Goal: Information Seeking & Learning: Learn about a topic

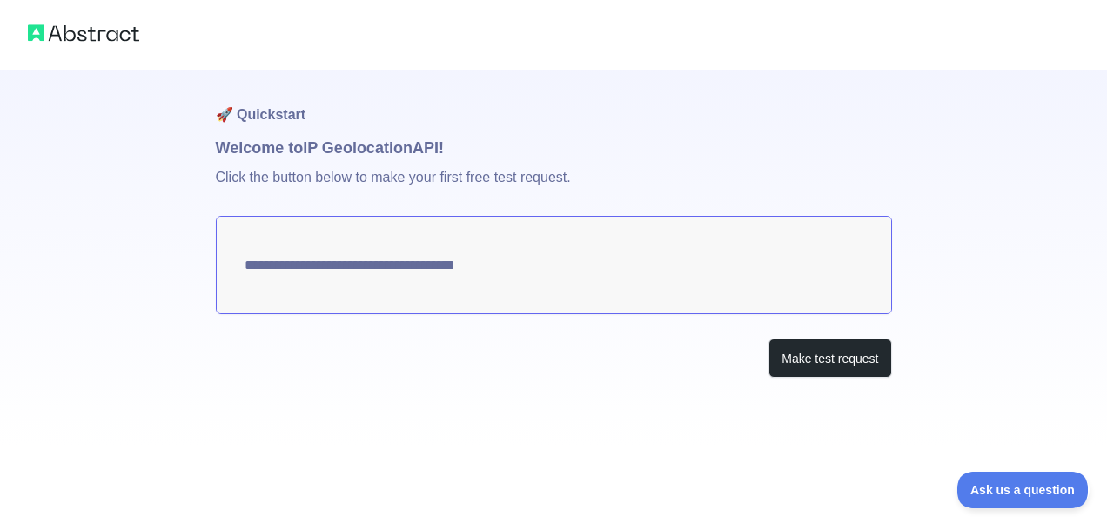
type textarea "**********"
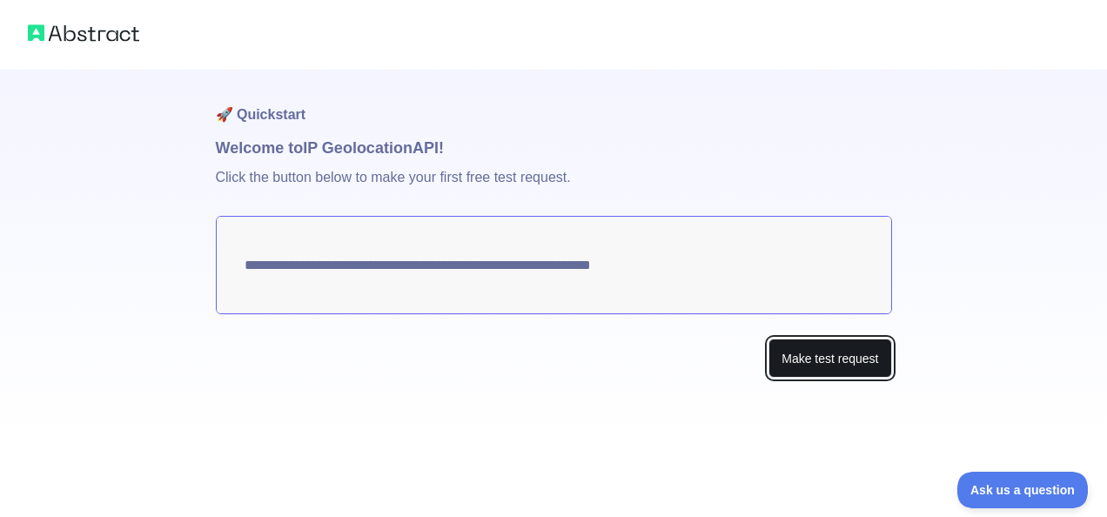
click at [823, 356] on button "Make test request" at bounding box center [829, 357] width 123 height 39
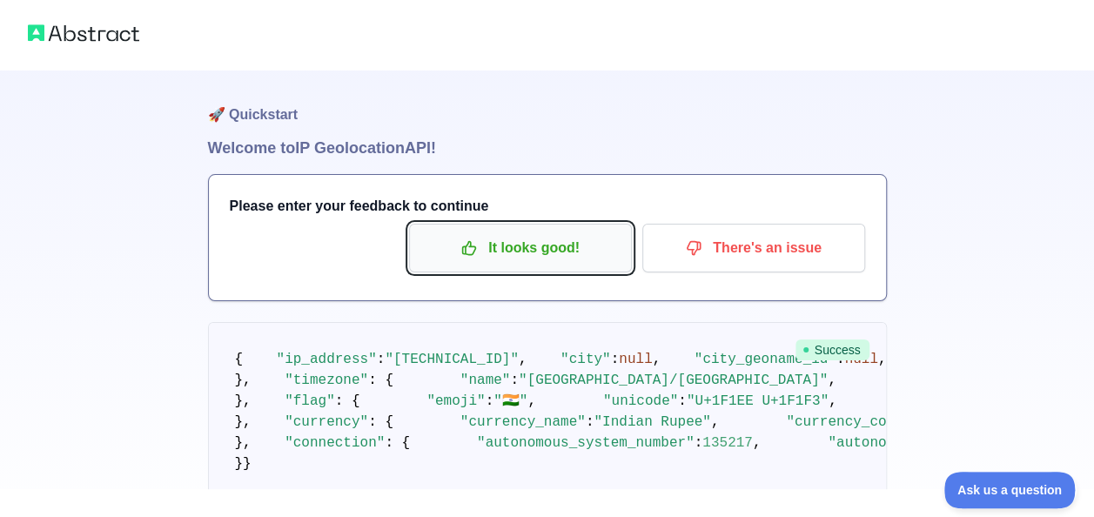
click at [522, 238] on p "It looks good!" at bounding box center [520, 248] width 197 height 30
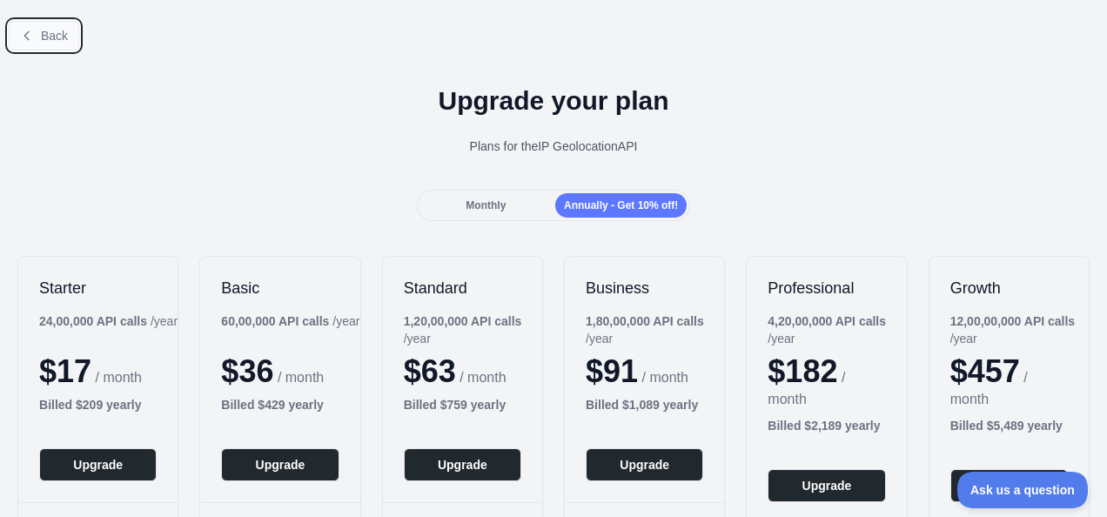
click at [37, 44] on button "Back" at bounding box center [44, 36] width 70 height 30
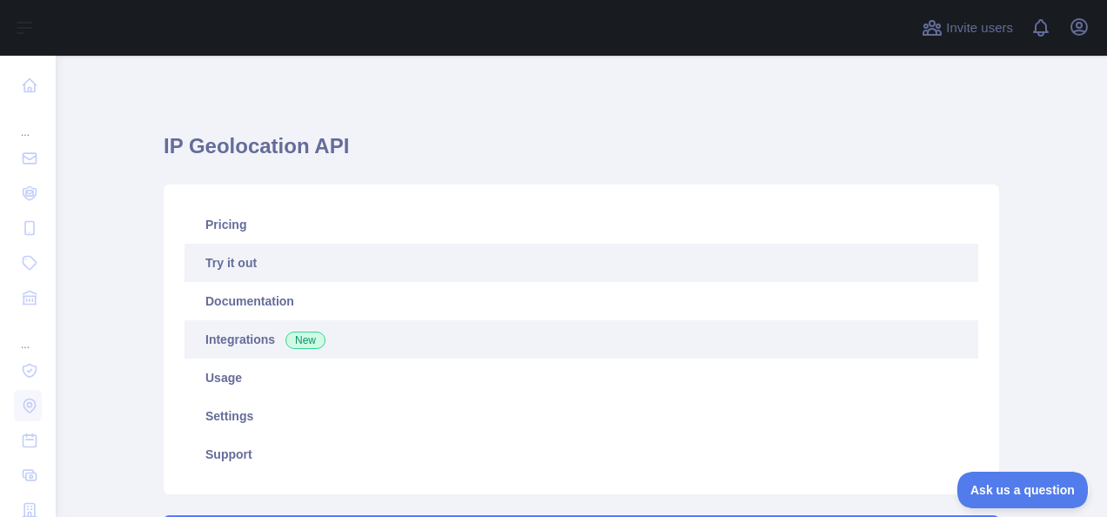
click at [278, 327] on link "Integrations New" at bounding box center [580, 339] width 793 height 38
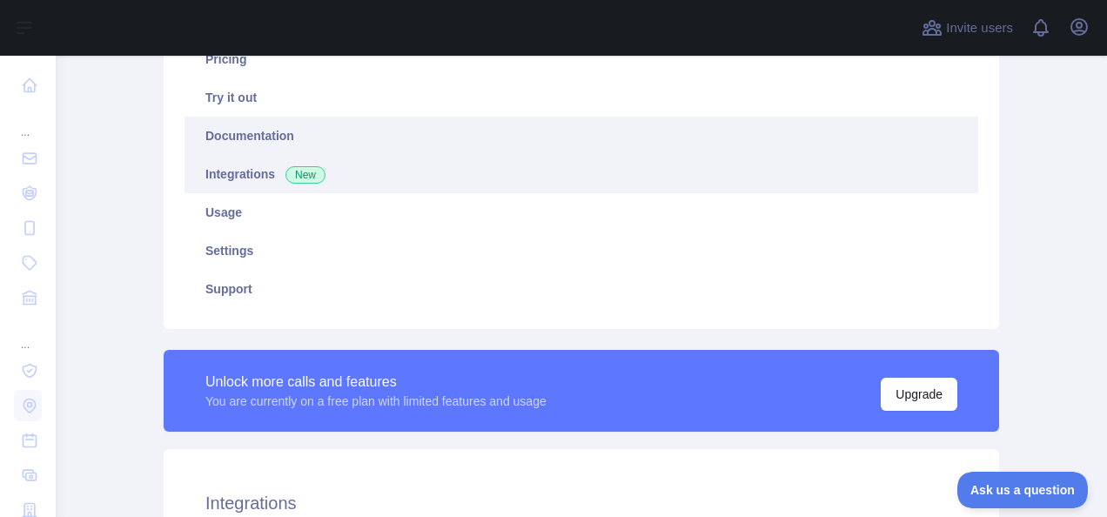
scroll to position [166, 0]
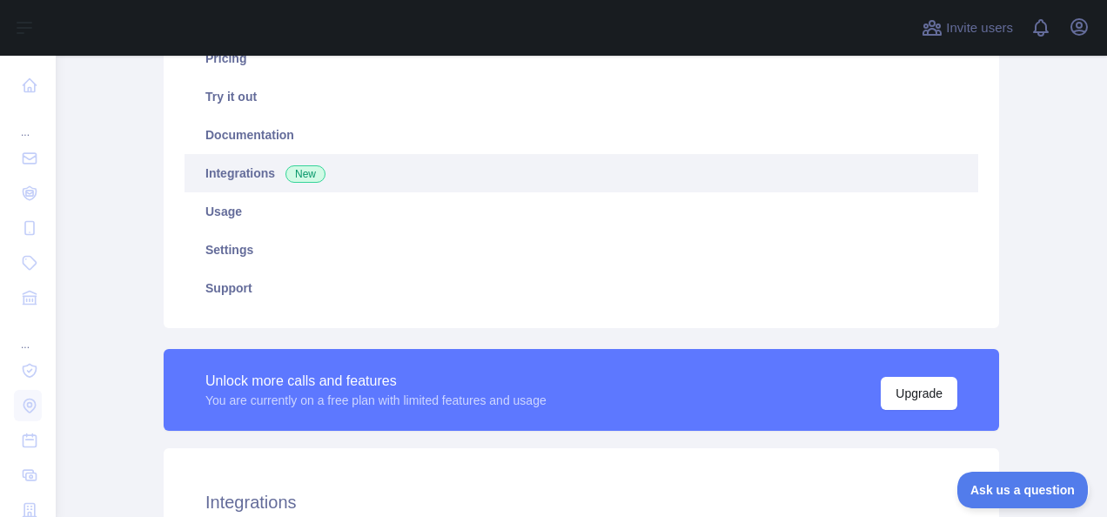
click at [294, 165] on span "New" at bounding box center [305, 173] width 40 height 17
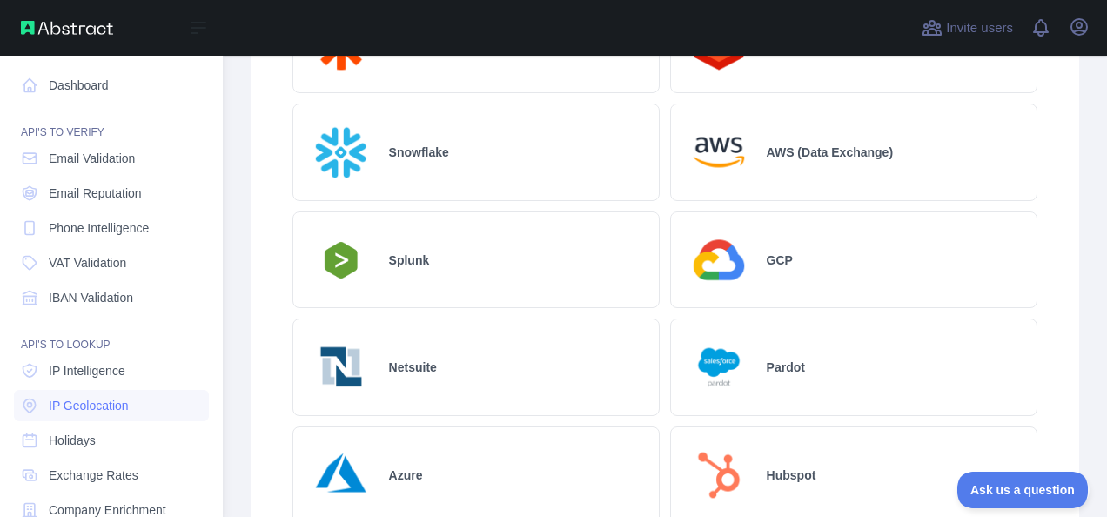
scroll to position [834, 0]
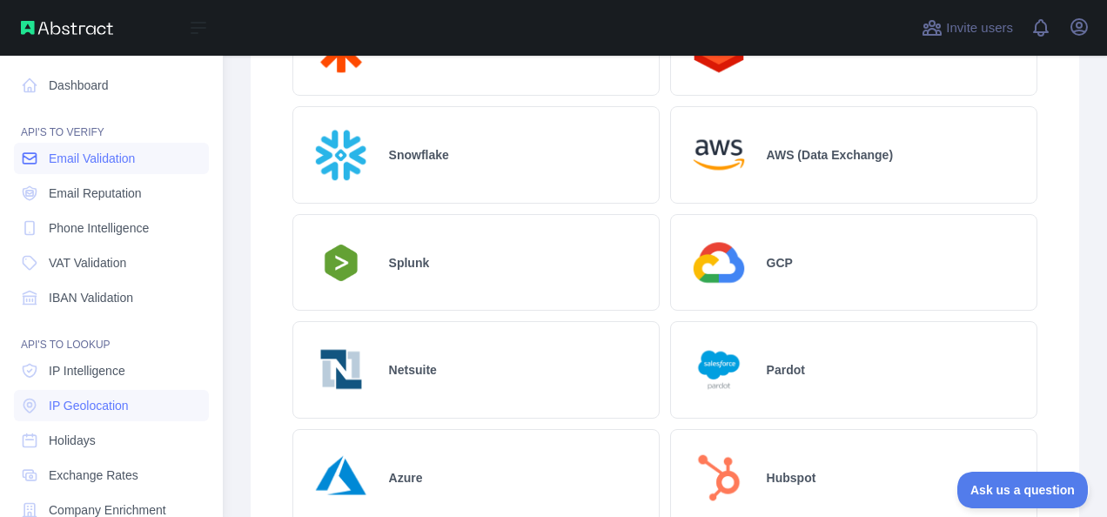
click at [111, 171] on link "Email Validation" at bounding box center [111, 158] width 195 height 31
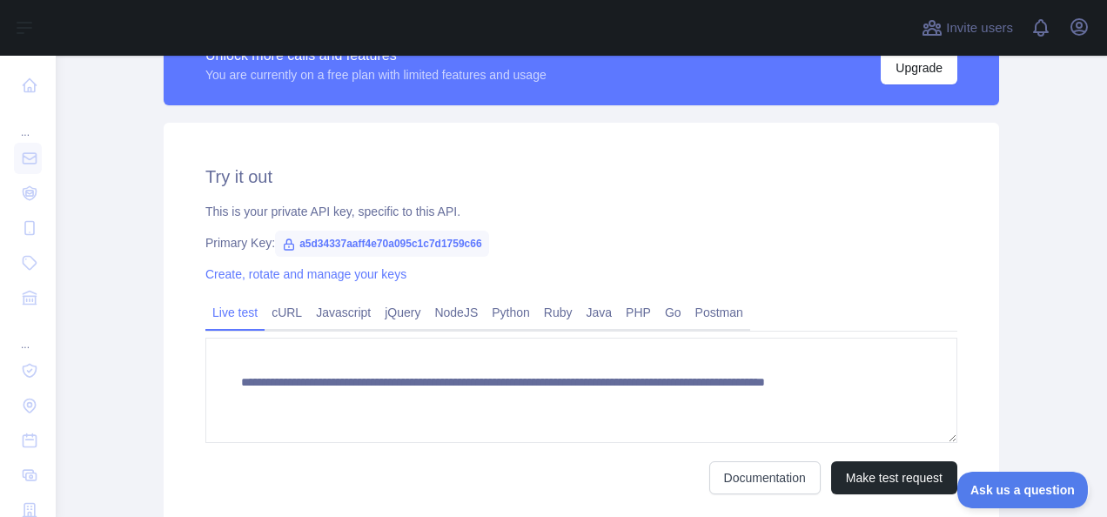
scroll to position [532, 0]
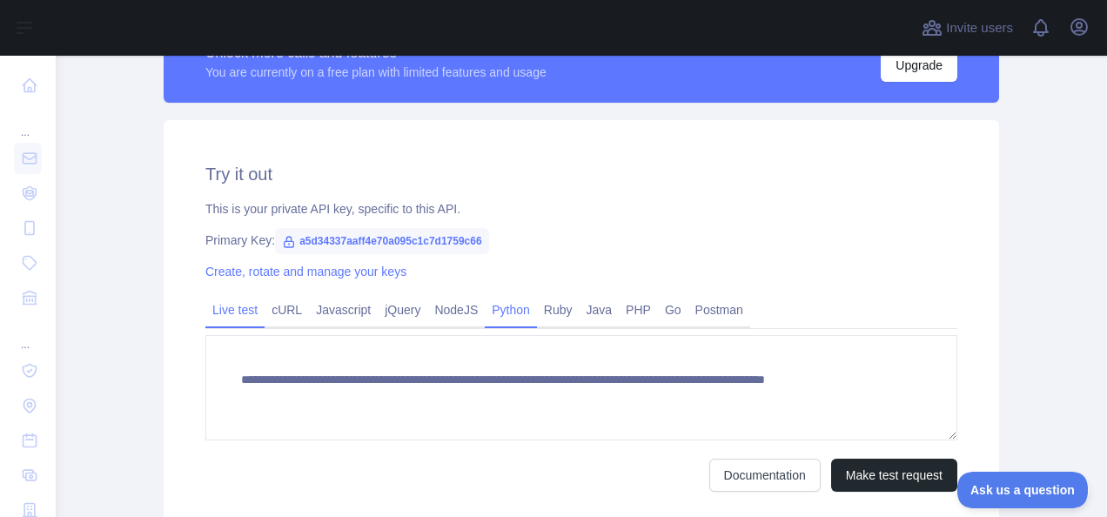
click at [512, 324] on link "Python" at bounding box center [511, 310] width 52 height 28
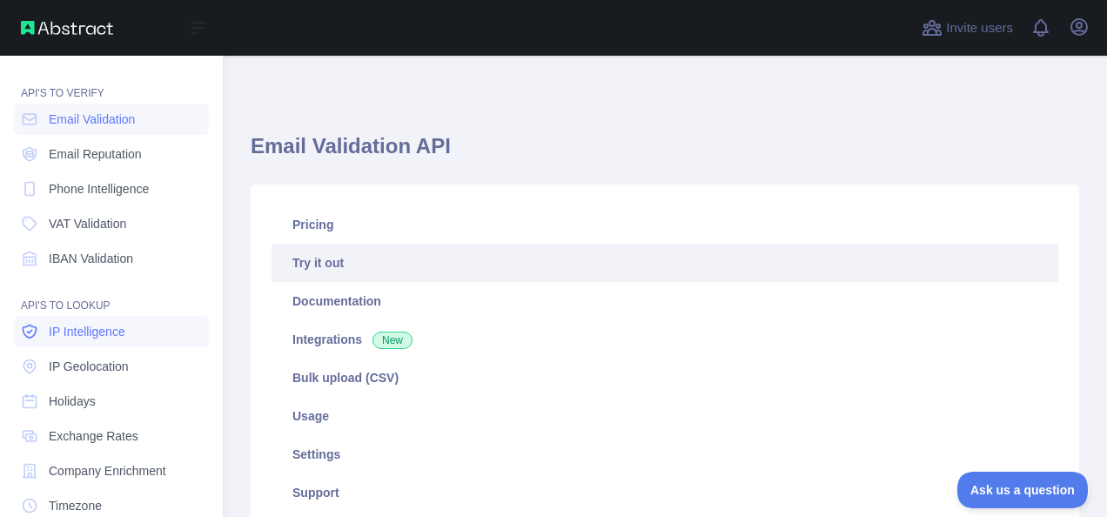
scroll to position [38, 0]
click at [137, 190] on span "Phone Intelligence" at bounding box center [99, 189] width 100 height 17
click at [110, 326] on span "IP Intelligence" at bounding box center [87, 332] width 77 height 17
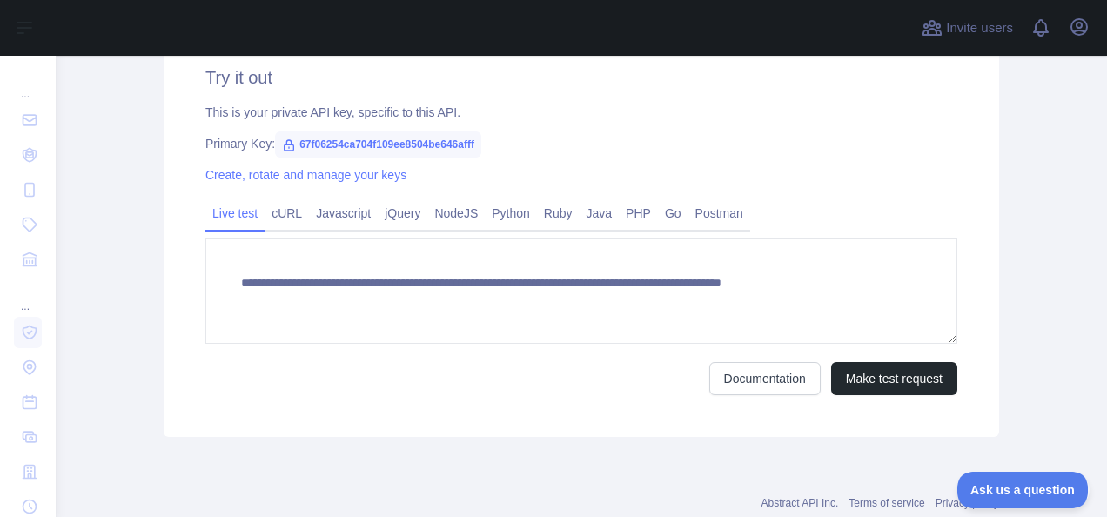
scroll to position [592, 0]
click at [509, 204] on link "Python" at bounding box center [511, 212] width 52 height 28
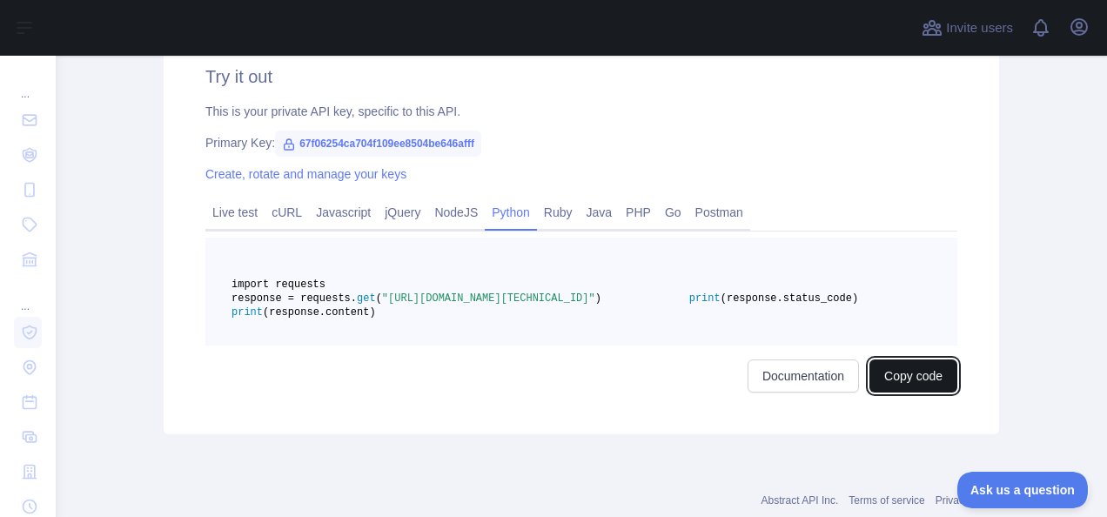
click at [880, 392] on button "Copy code" at bounding box center [913, 375] width 88 height 33
